Goal: Transaction & Acquisition: Purchase product/service

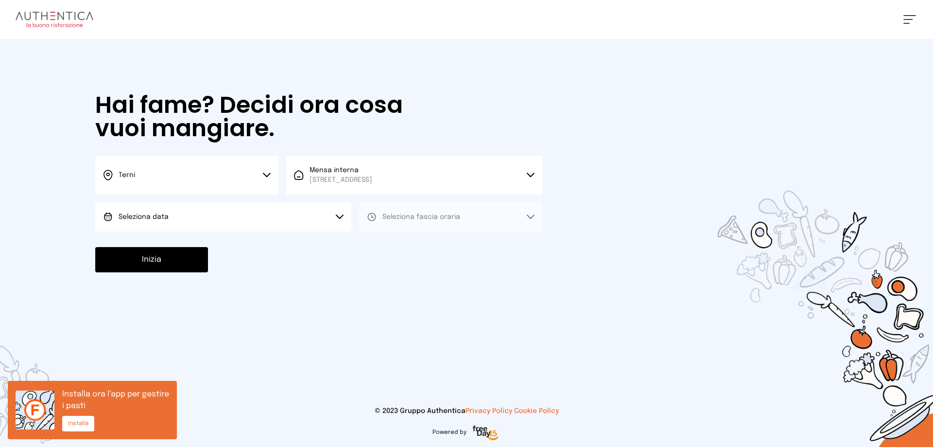
click at [345, 220] on button "Seleziona data" at bounding box center [223, 216] width 256 height 29
drag, startPoint x: 218, startPoint y: 244, endPoint x: 373, endPoint y: 235, distance: 155.3
click at [219, 244] on li "[DATE], [DATE]" at bounding box center [223, 243] width 256 height 25
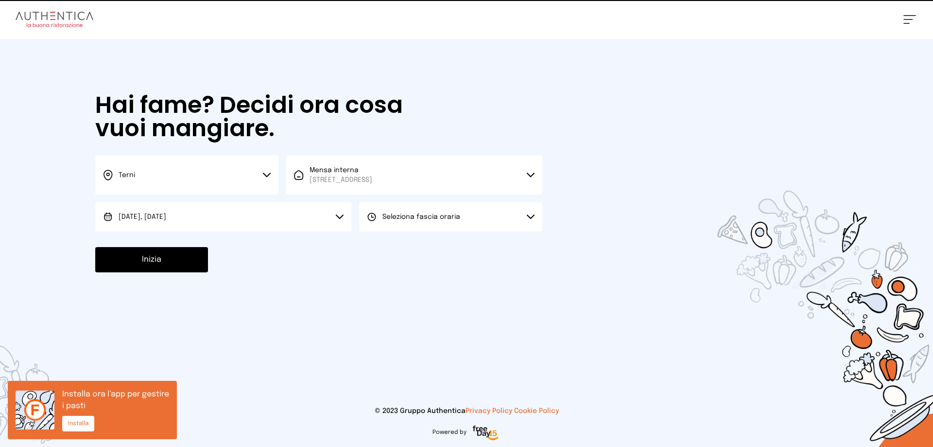
click at [429, 214] on span "Seleziona fascia oraria" at bounding box center [421, 216] width 78 height 7
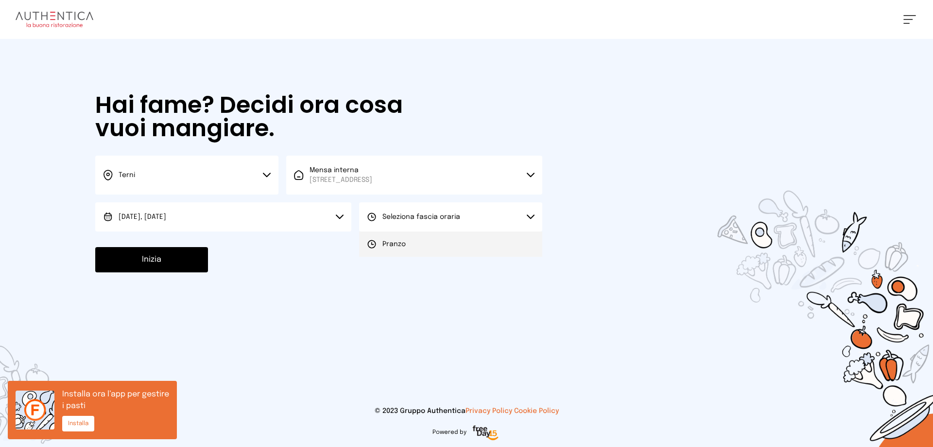
click at [404, 242] on span "Pranzo" at bounding box center [393, 244] width 23 height 10
click at [178, 251] on button "Inizia" at bounding box center [151, 259] width 113 height 25
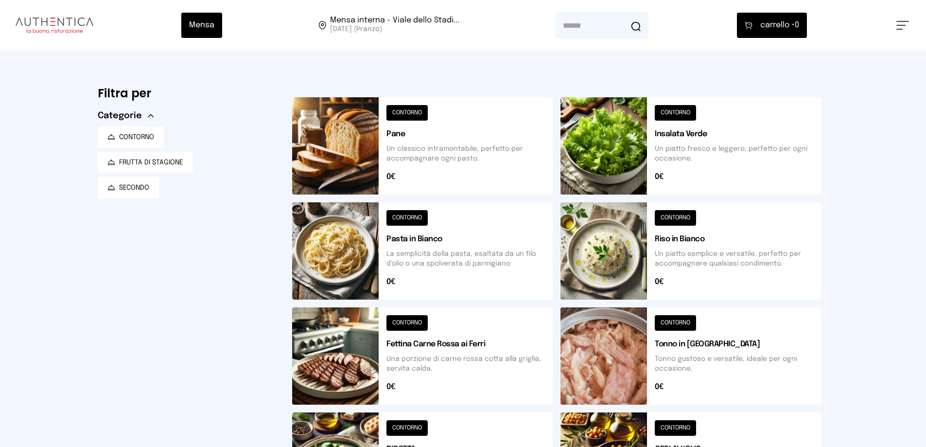
scroll to position [292, 0]
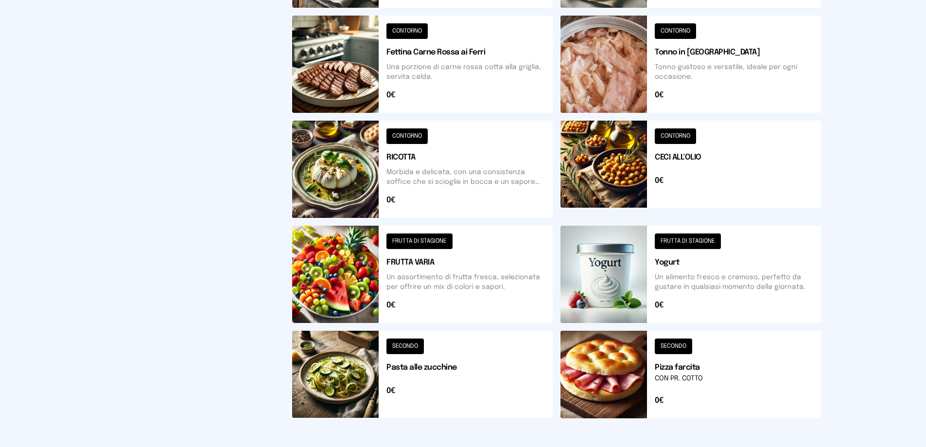
click at [612, 187] on button at bounding box center [690, 169] width 260 height 97
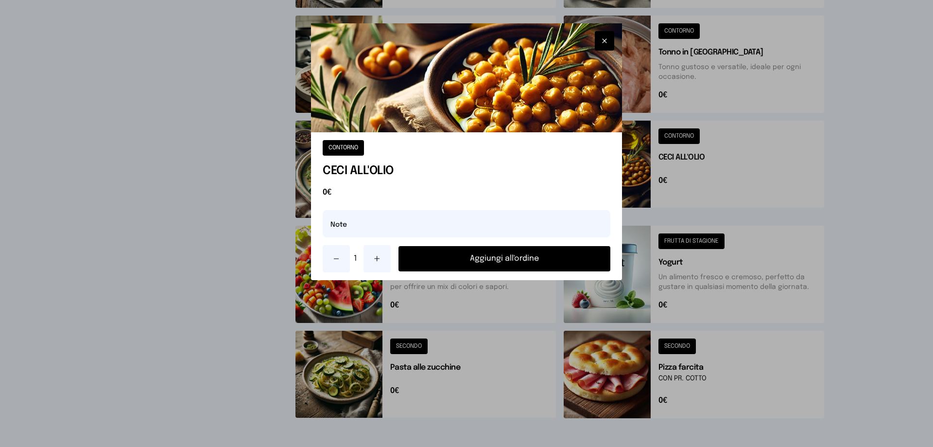
click at [488, 261] on button "Aggiungi all'ordine" at bounding box center [504, 258] width 212 height 25
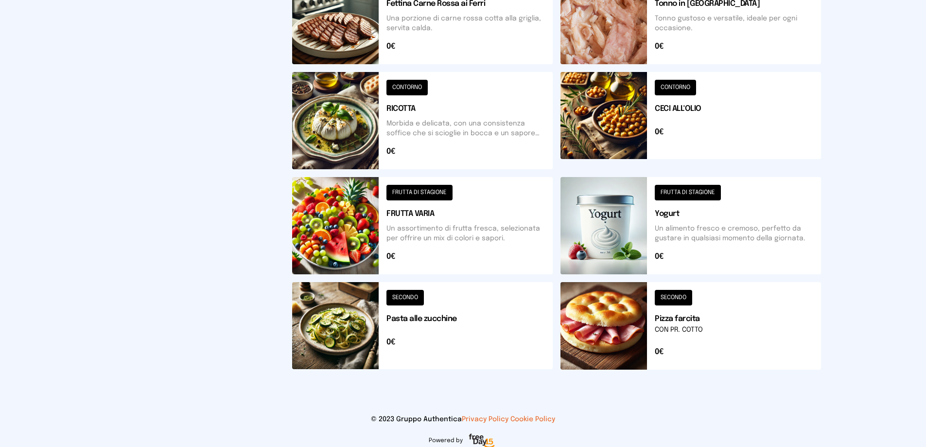
scroll to position [348, 0]
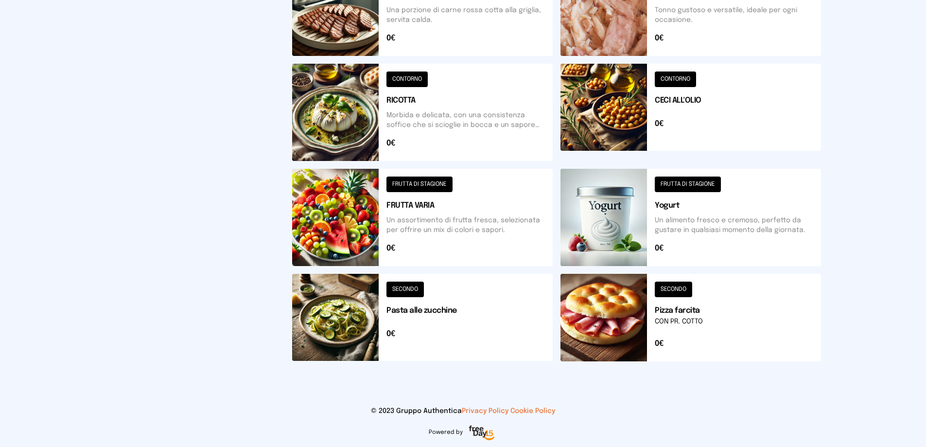
click at [357, 331] on button at bounding box center [422, 317] width 260 height 87
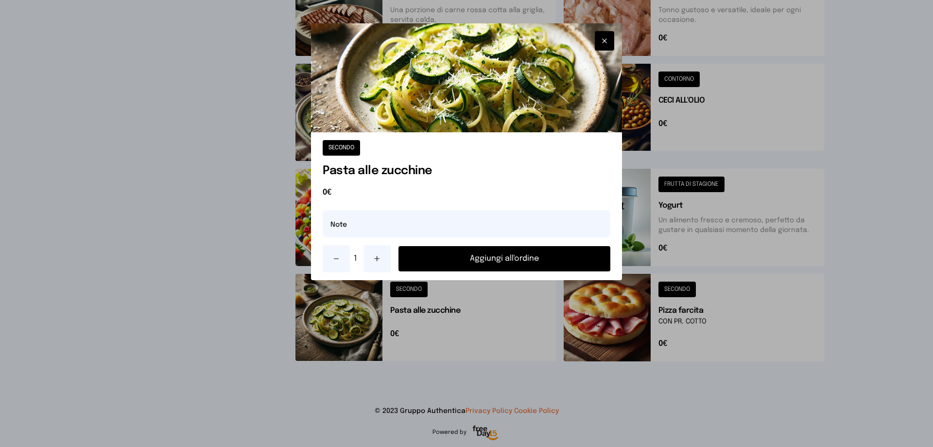
click at [511, 257] on button "Aggiungi all'ordine" at bounding box center [504, 258] width 212 height 25
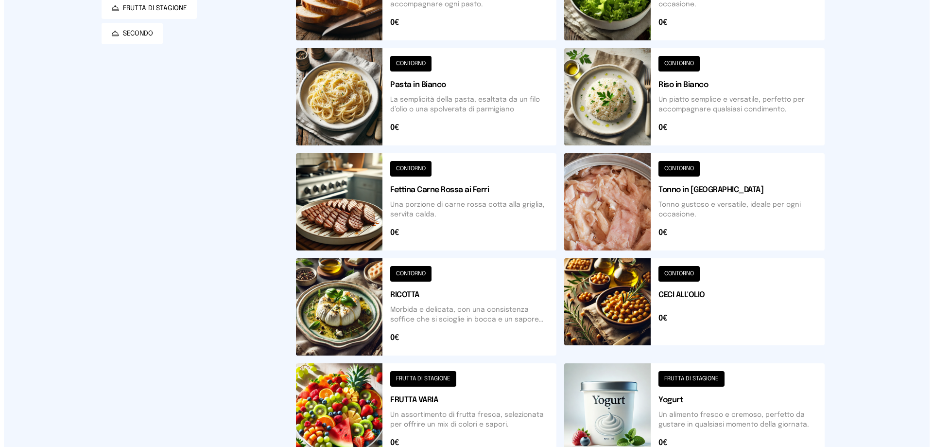
scroll to position [0, 0]
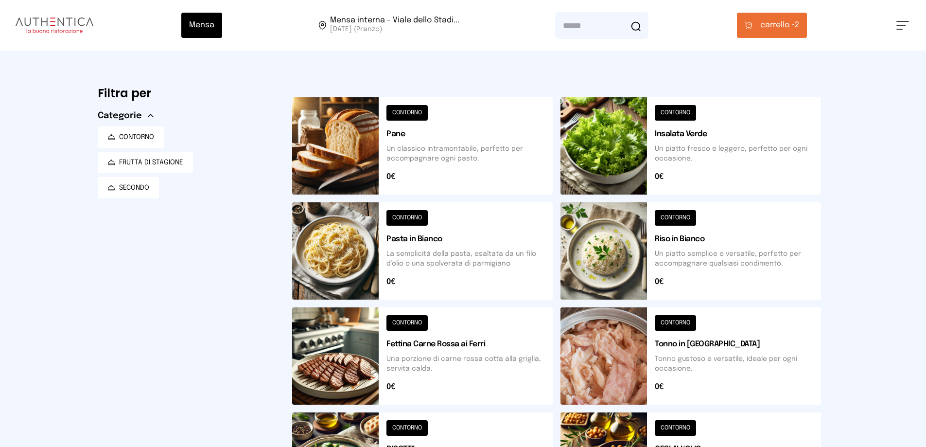
click at [754, 28] on button "carrello • 2" at bounding box center [772, 25] width 70 height 25
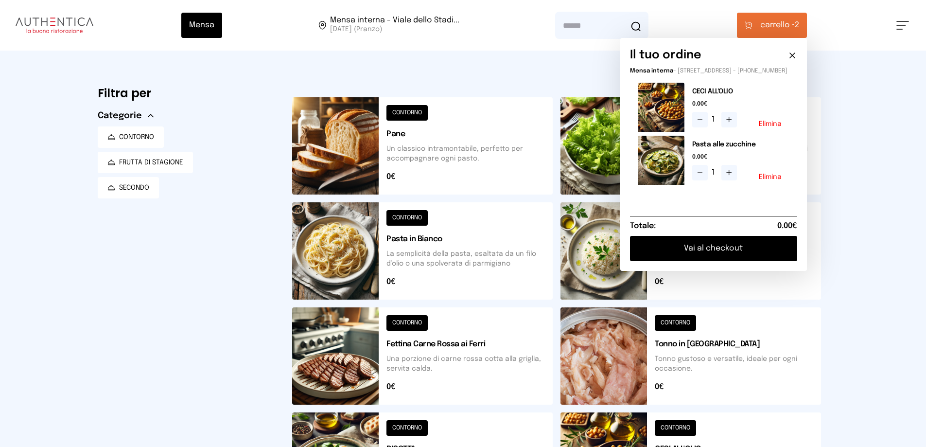
click at [667, 256] on button "Vai al checkout" at bounding box center [713, 248] width 167 height 25
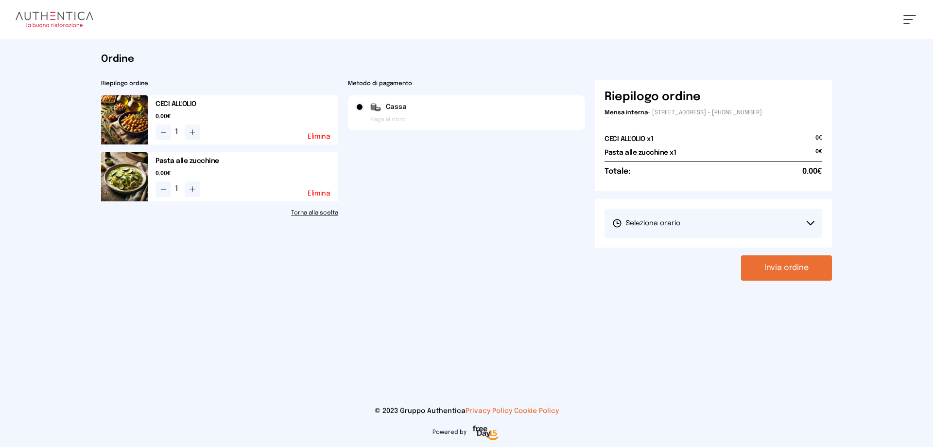
drag, startPoint x: 673, startPoint y: 223, endPoint x: 677, endPoint y: 249, distance: 26.5
click at [674, 225] on span "Seleziona orario" at bounding box center [646, 223] width 68 height 10
click at [667, 255] on li "1° Turno (13:00 - 15:00)" at bounding box center [713, 250] width 218 height 25
click at [770, 266] on button "Invia ordine" at bounding box center [786, 267] width 91 height 25
